Goal: Task Accomplishment & Management: Manage account settings

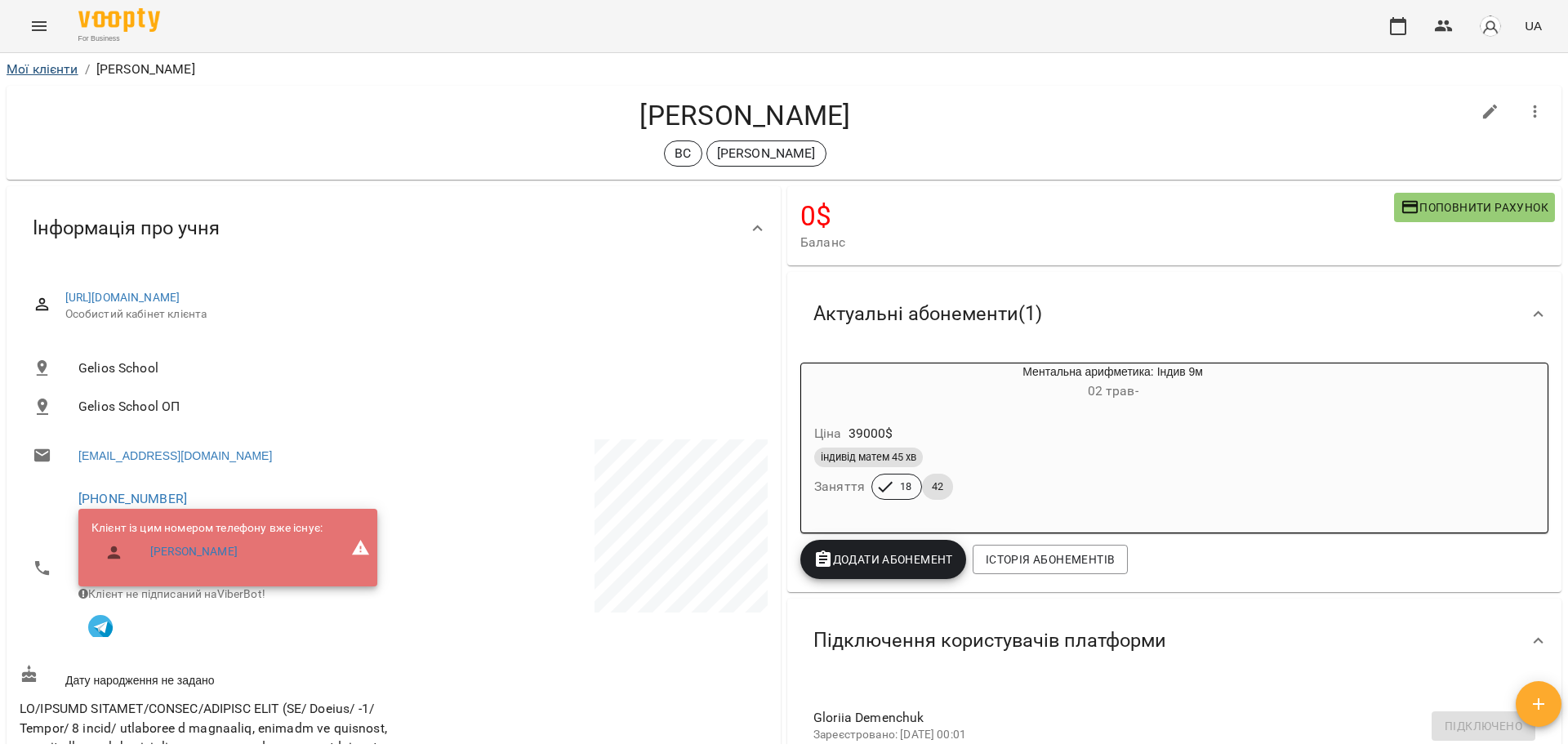
click at [55, 73] on li "Мої клієнти" at bounding box center [42, 70] width 72 height 20
click at [55, 73] on link "Мої клієнти" at bounding box center [42, 69] width 72 height 16
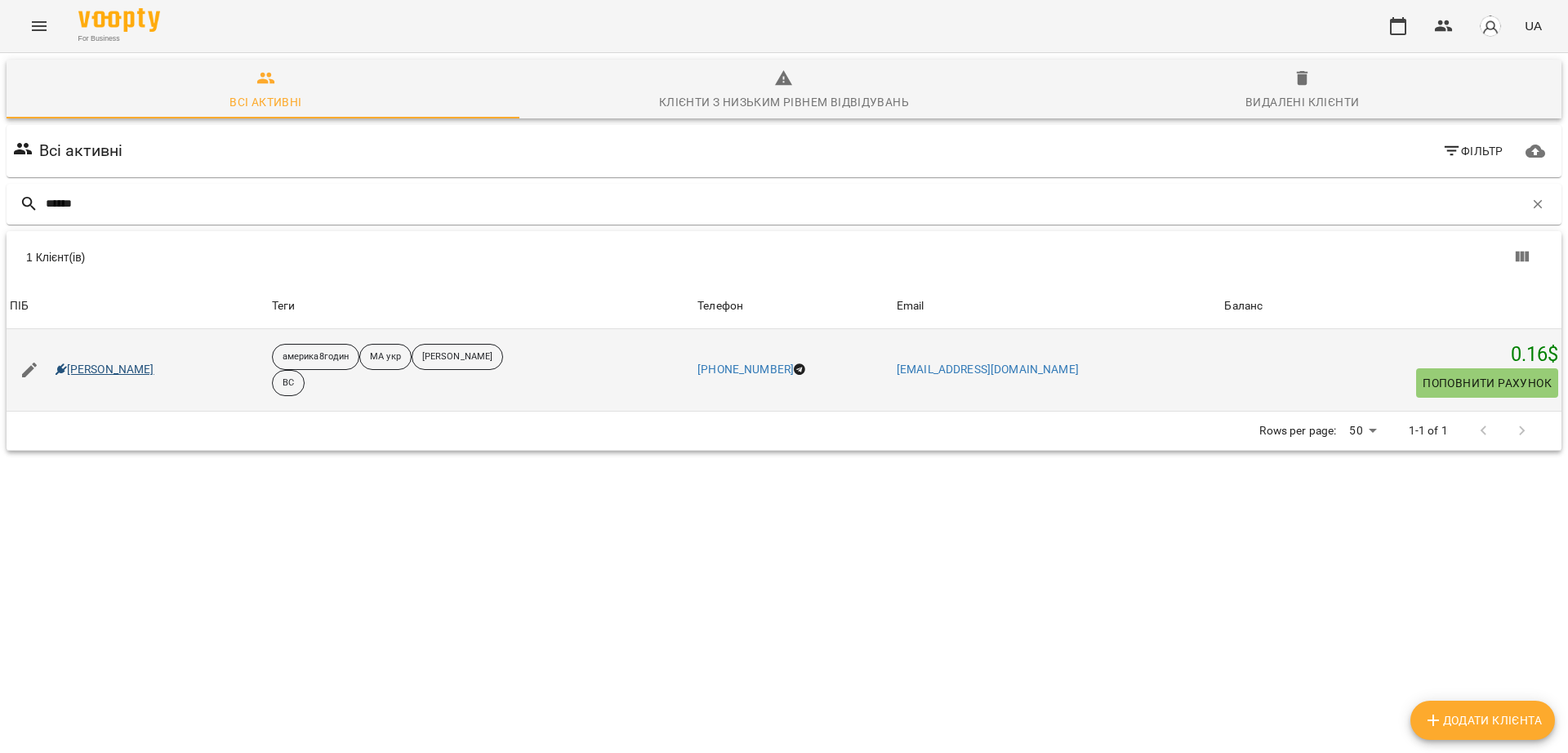
type input "******"
click at [108, 369] on link "[PERSON_NAME]" at bounding box center [104, 370] width 98 height 17
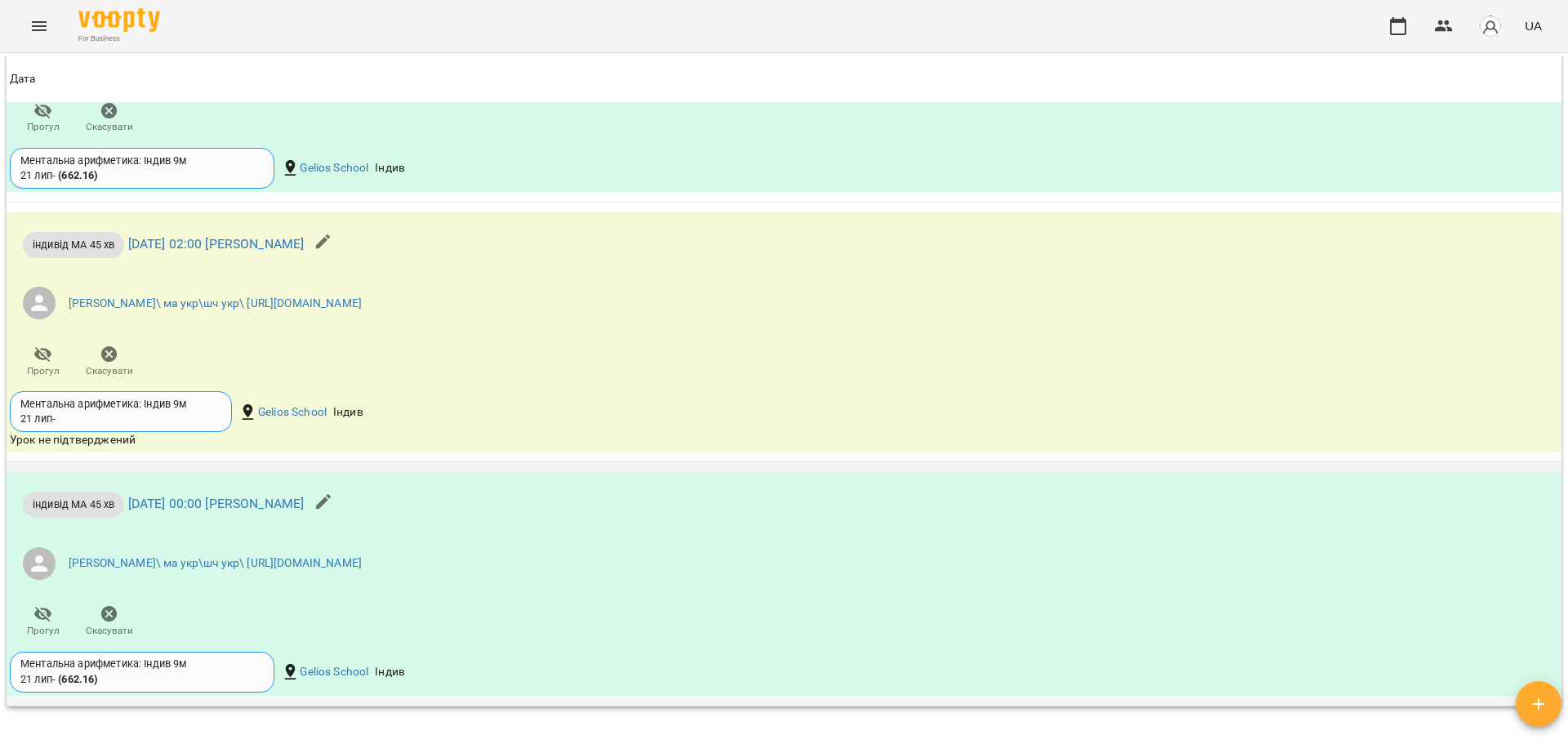
scroll to position [2249, 0]
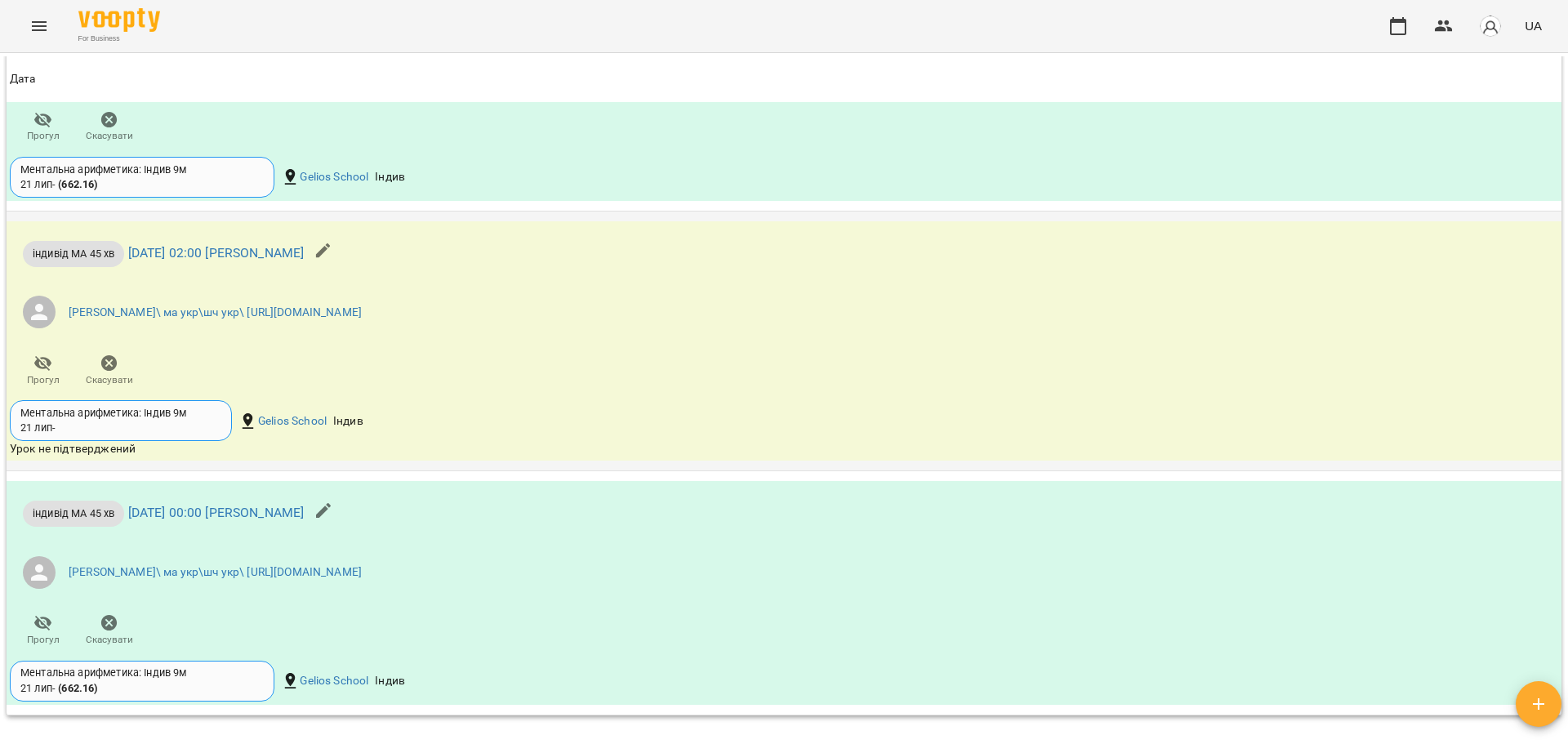
click at [854, 398] on div "індивід МА 45 хв [DATE] 02:00 [PERSON_NAME] [PERSON_NAME]\ ма укр\шч укр\ [URL]…" at bounding box center [525, 309] width 1037 height 176
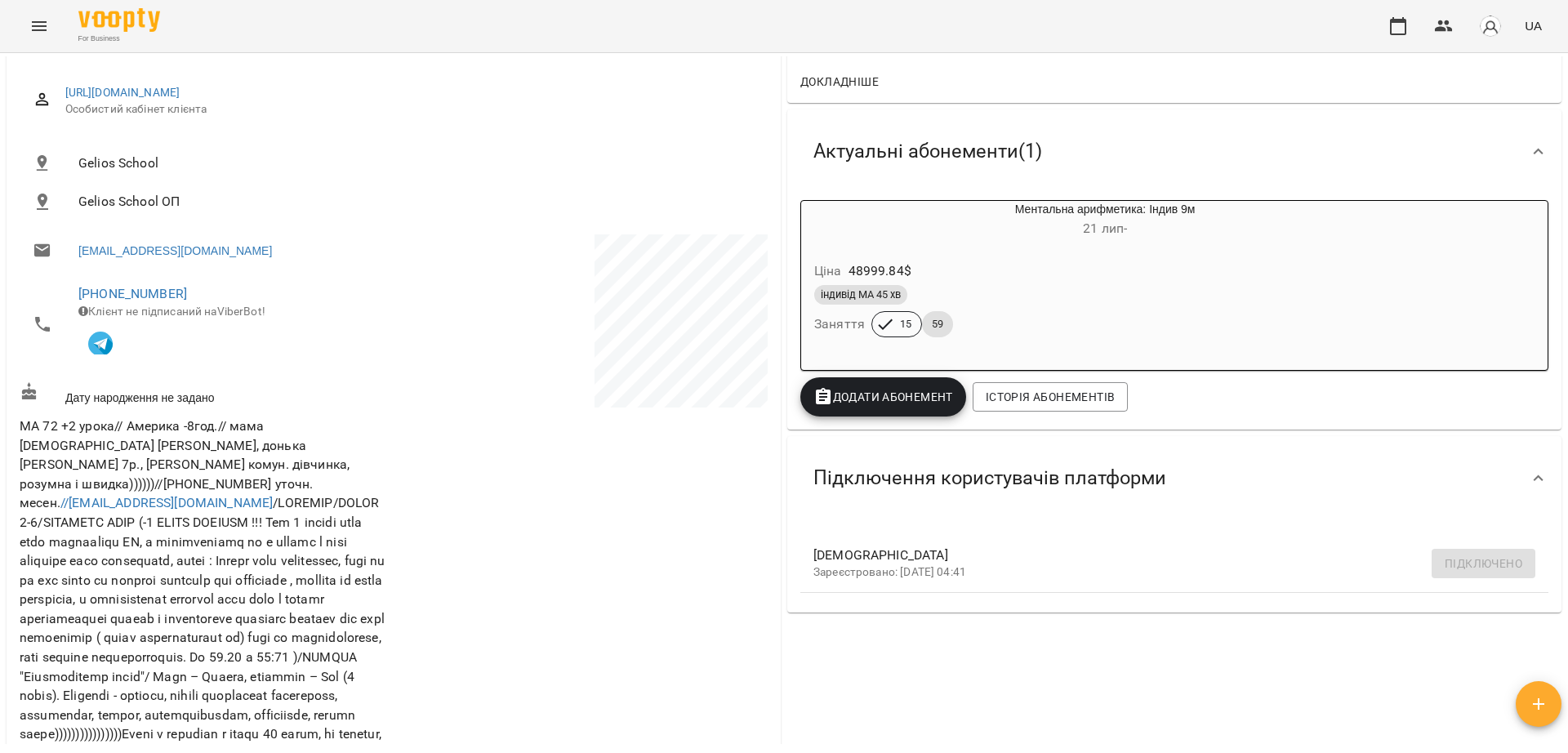
scroll to position [0, 0]
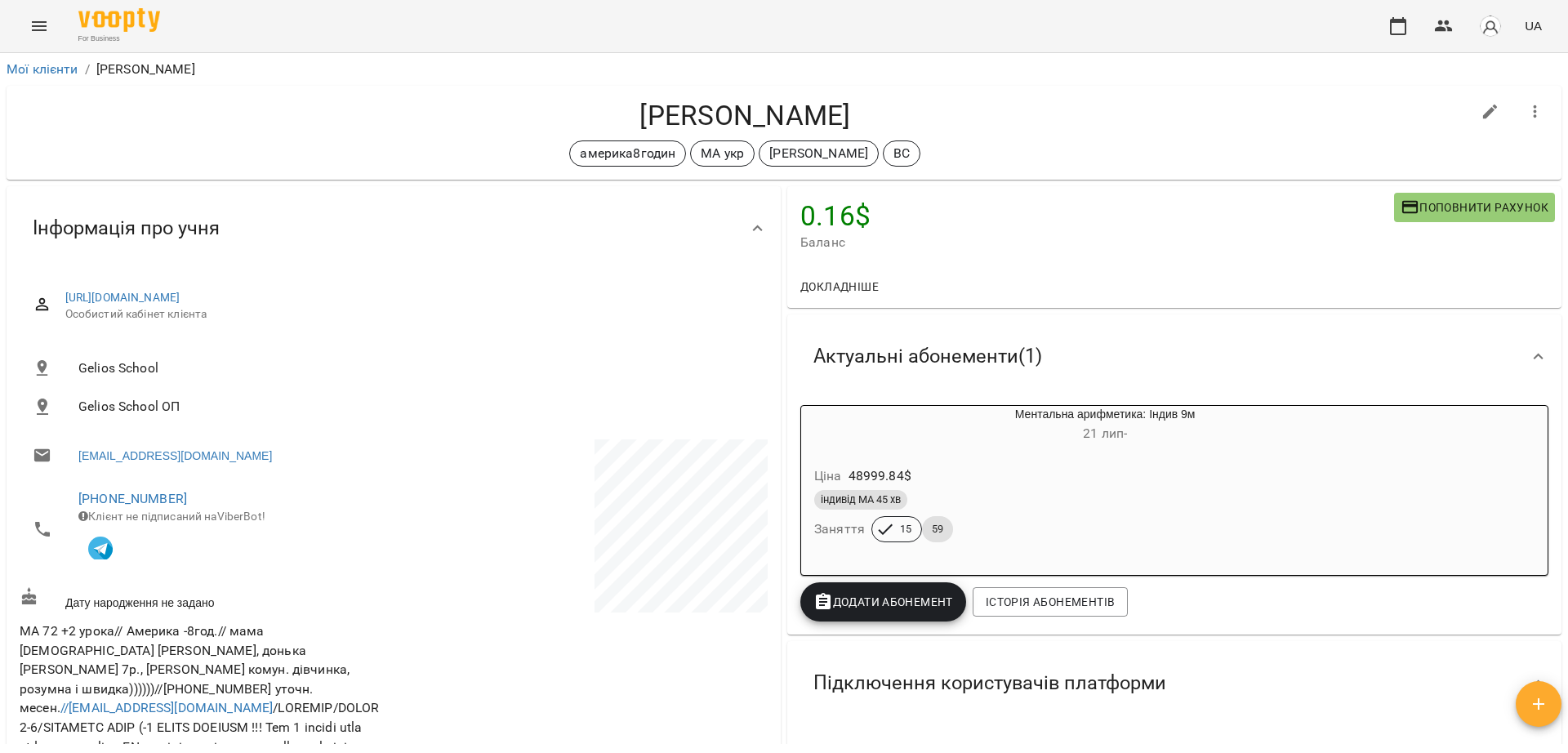
click at [229, 133] on div "[PERSON_NAME] америка8годин МА укр [PERSON_NAME] ВС" at bounding box center [746, 132] width 1451 height 68
drag, startPoint x: 633, startPoint y: 95, endPoint x: 856, endPoint y: 109, distance: 223.4
click at [856, 109] on div "[PERSON_NAME] америка8годин МА укр [PERSON_NAME] ВС" at bounding box center [784, 133] width 1556 height 94
copy h4 "[PERSON_NAME]"
click at [65, 68] on link "Мої клієнти" at bounding box center [42, 69] width 72 height 16
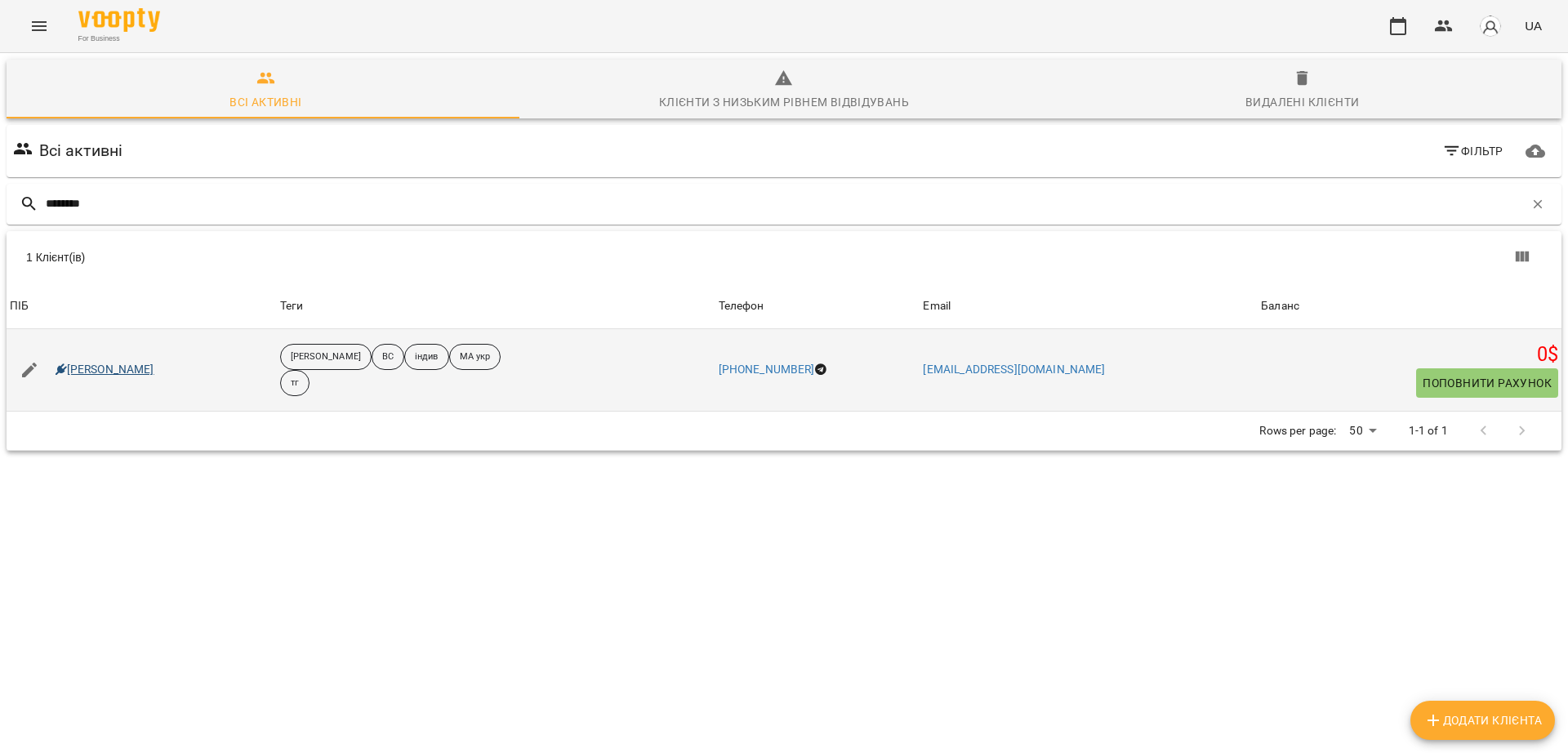
type input "********"
click at [99, 362] on link "[PERSON_NAME]" at bounding box center [104, 370] width 98 height 17
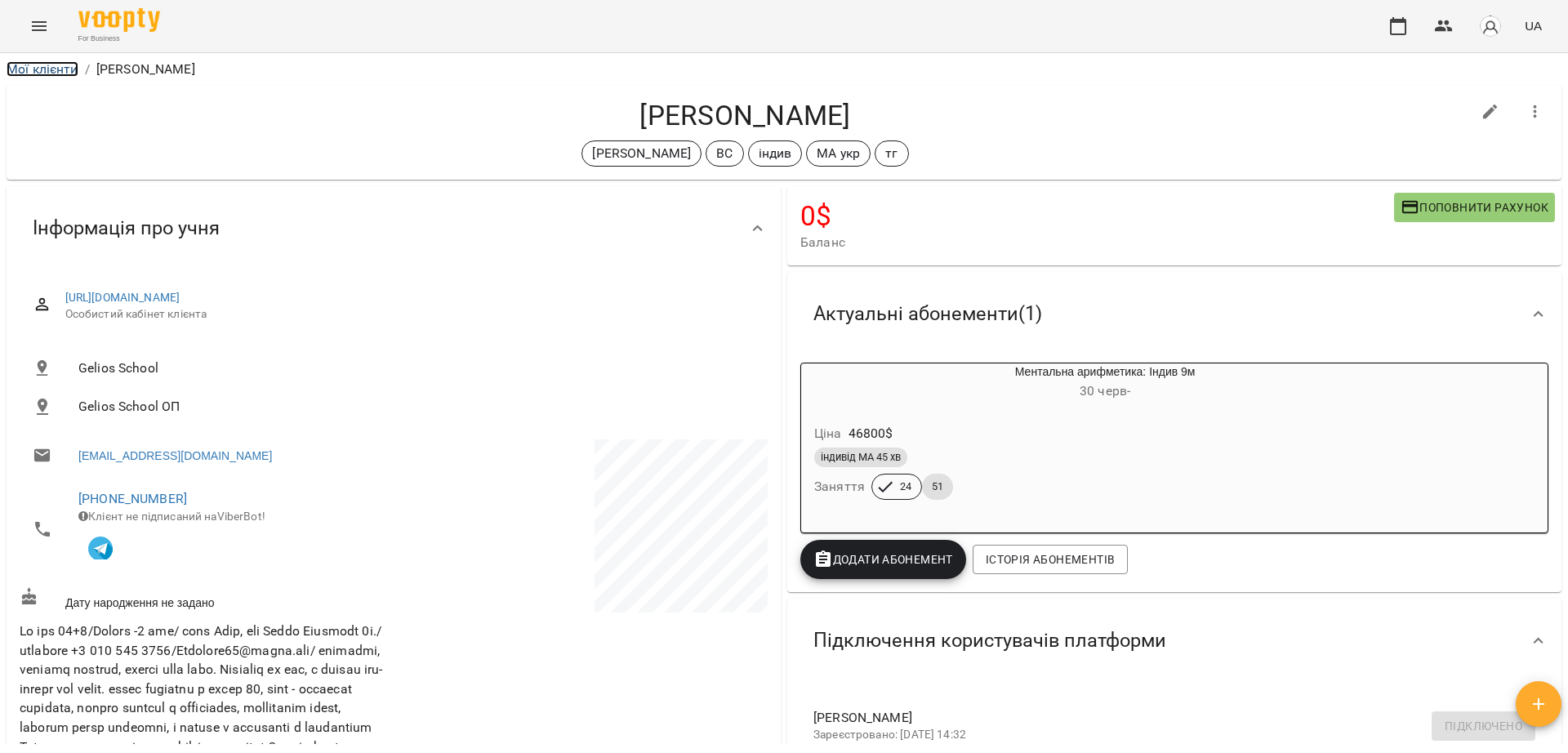
click at [49, 68] on link "Мої клієнти" at bounding box center [42, 69] width 72 height 16
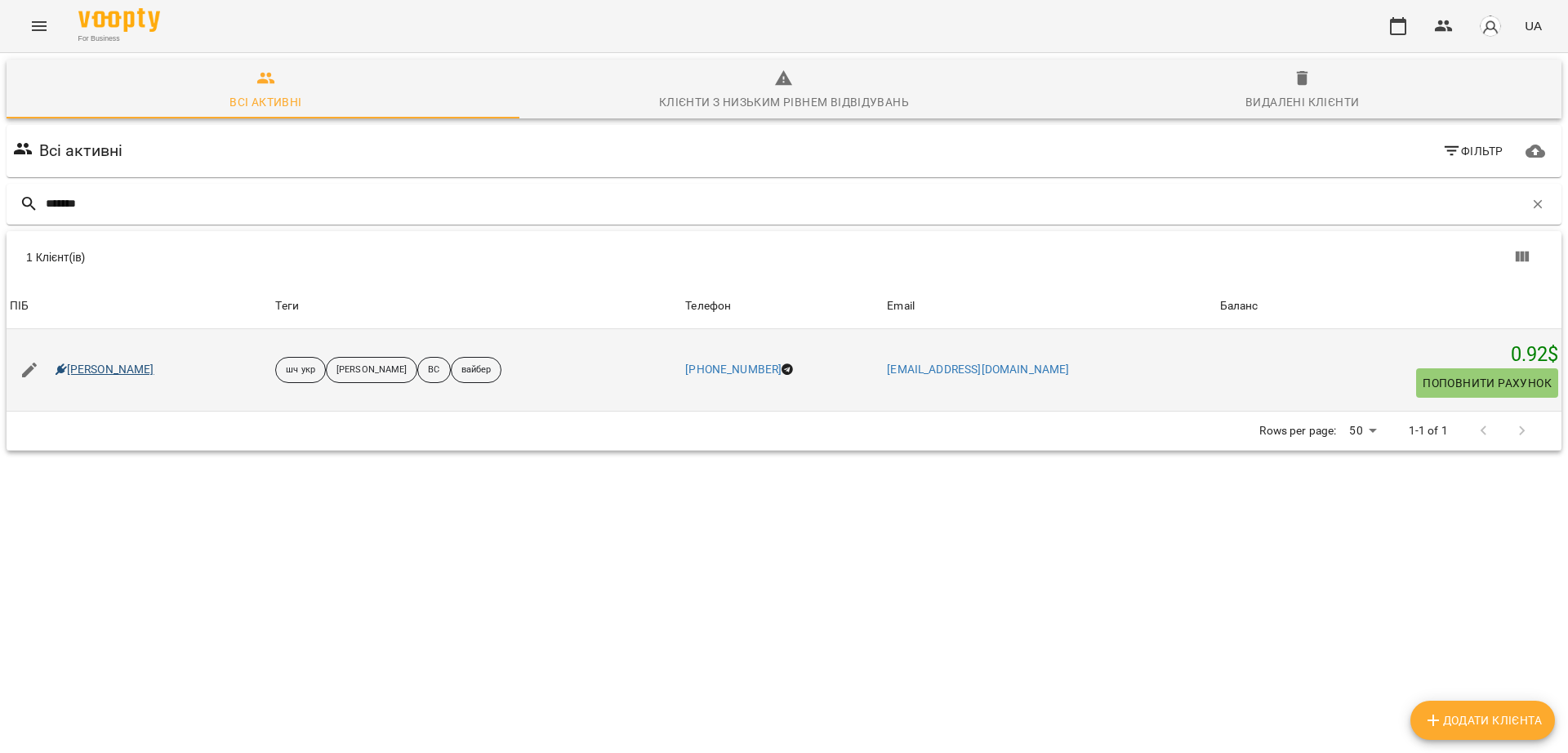
type input "*******"
click at [143, 371] on link "[PERSON_NAME]" at bounding box center [104, 370] width 98 height 17
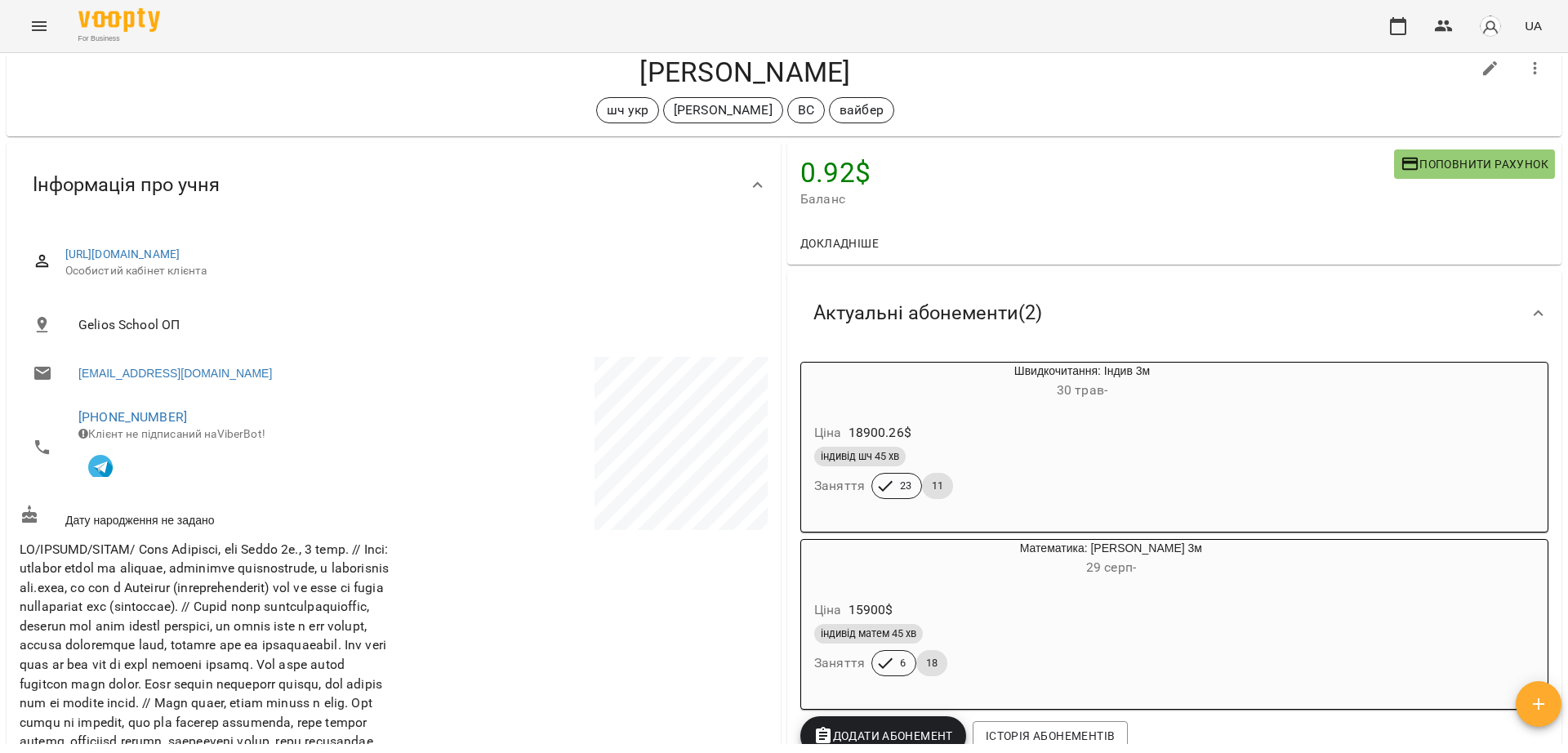
scroll to position [58, 0]
